Goal: Transaction & Acquisition: Purchase product/service

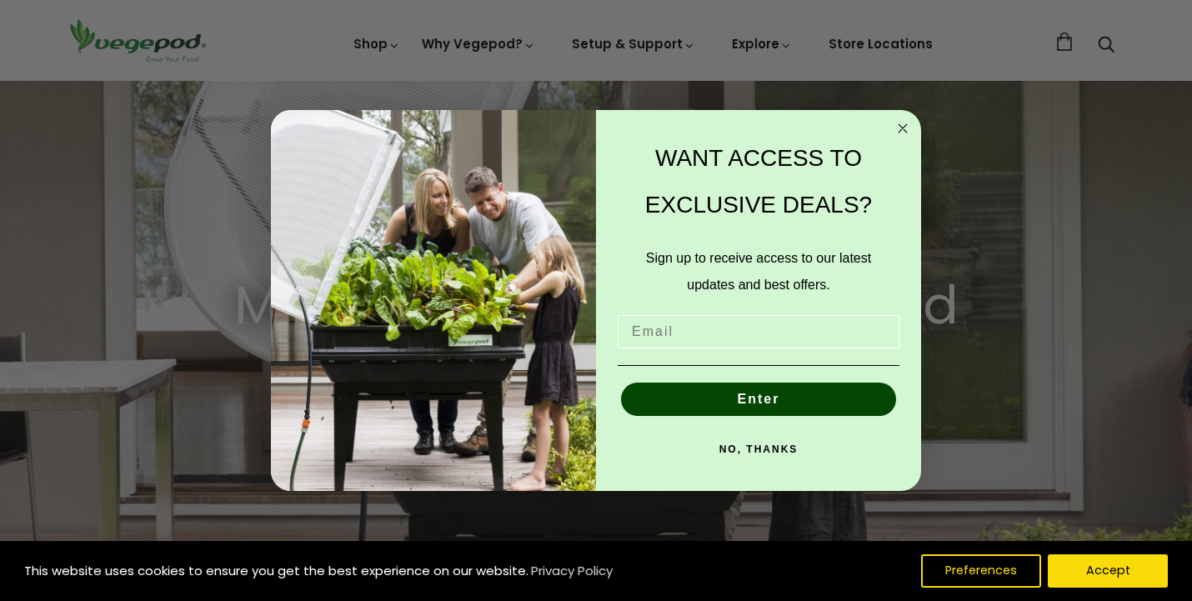
scroll to position [0, 284]
click at [902, 125] on circle "Close dialog" at bounding box center [902, 128] width 19 height 19
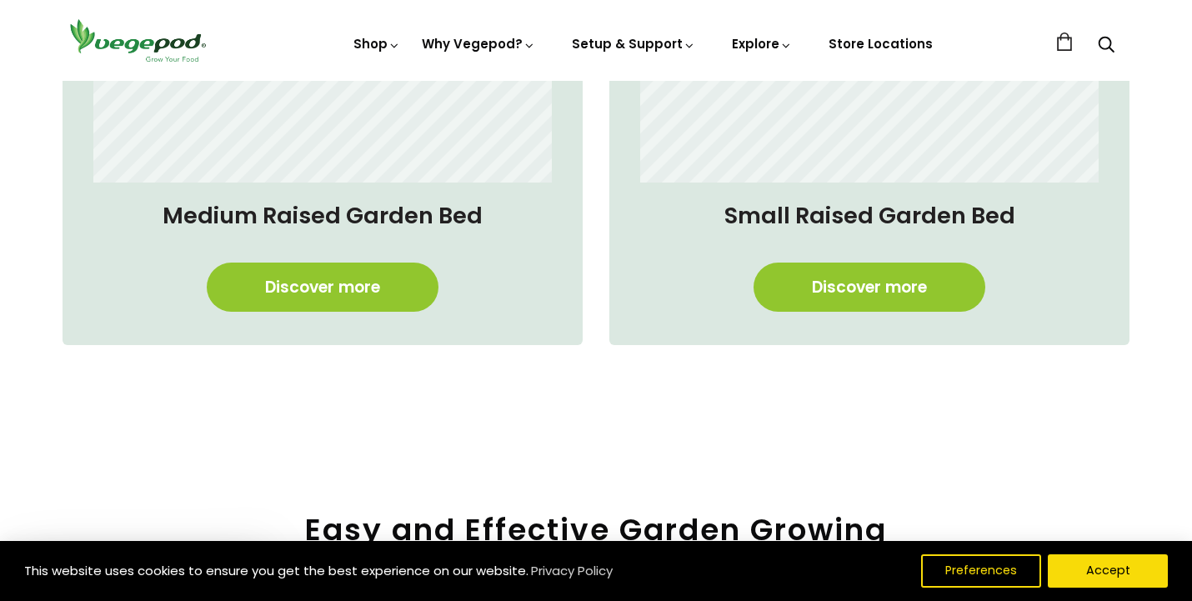
scroll to position [1496, 0]
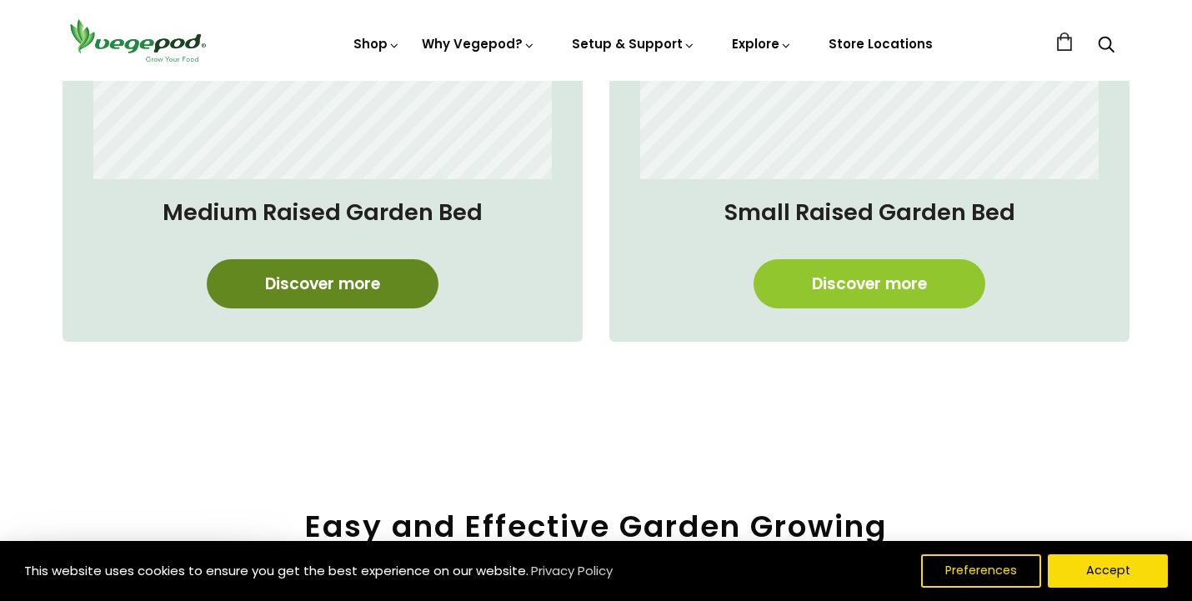
click at [358, 289] on link "Discover more" at bounding box center [323, 283] width 232 height 49
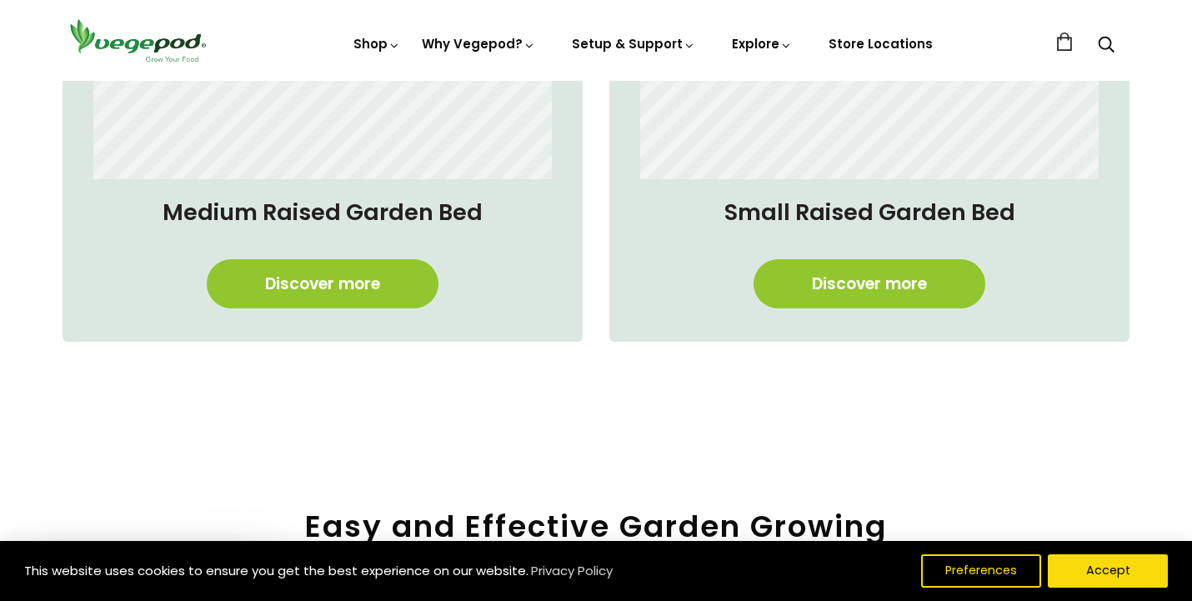
scroll to position [0, 1137]
